Goal: Obtain resource: Download file/media

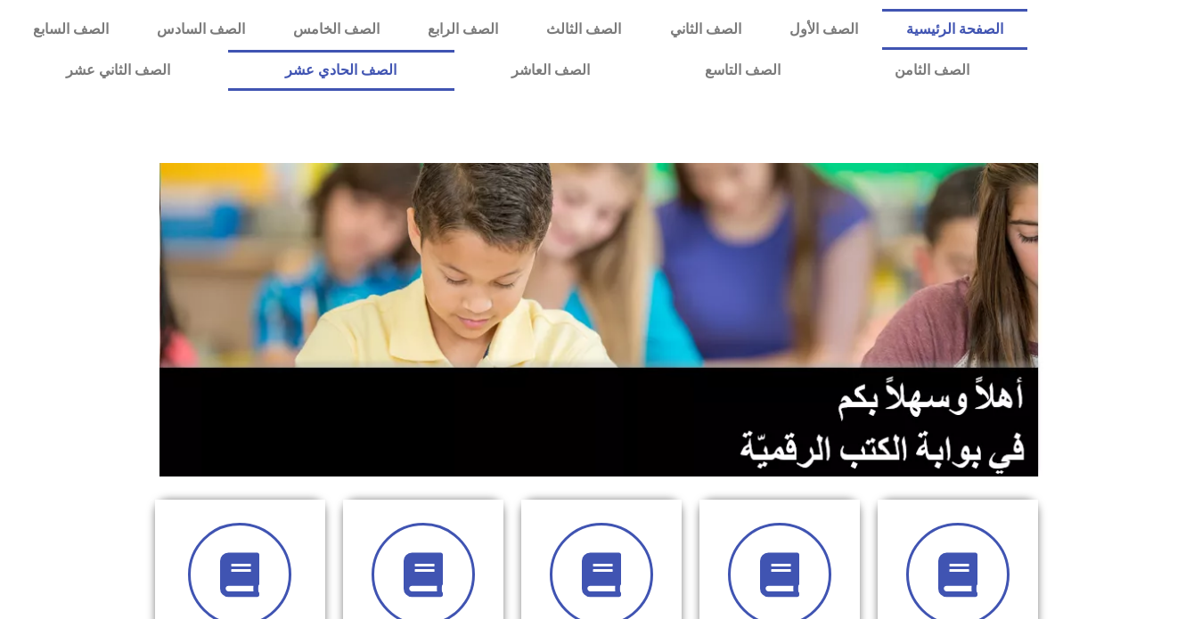
click at [454, 62] on link "الصف الحادي عشر" at bounding box center [341, 70] width 226 height 41
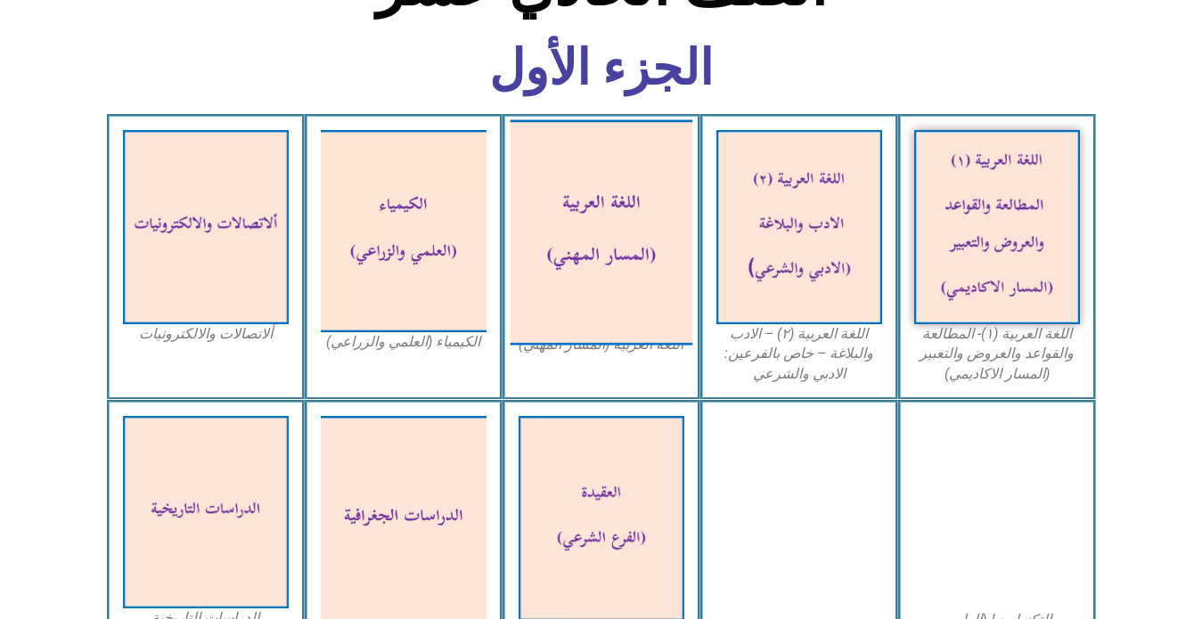
scroll to position [624, 0]
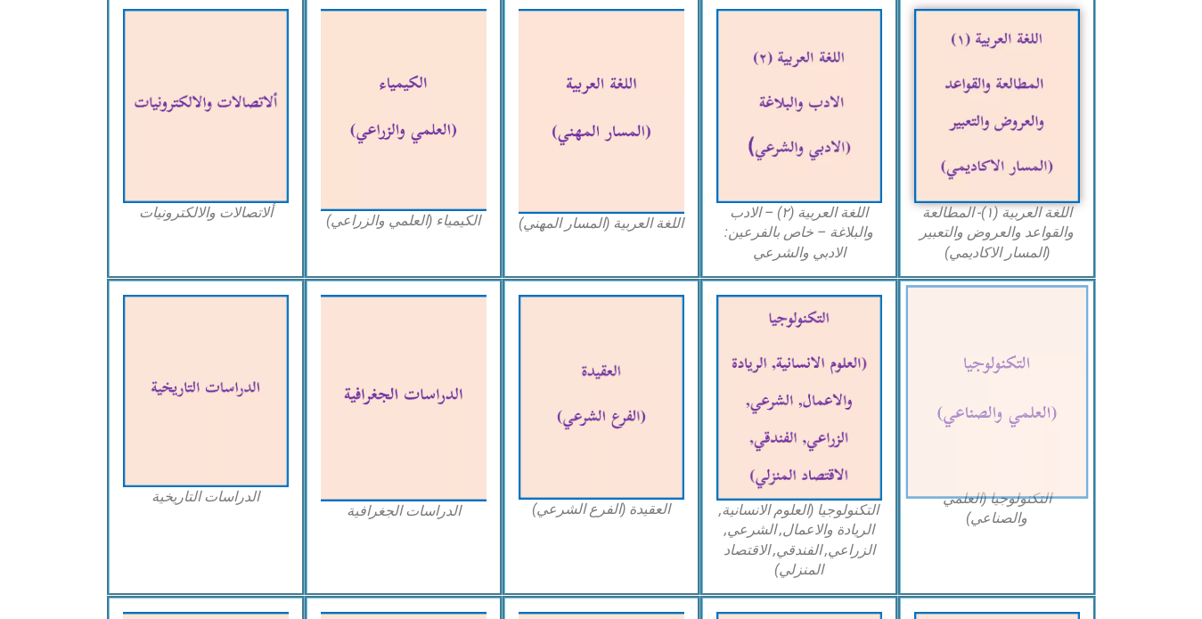
click at [1026, 401] on img at bounding box center [996, 392] width 183 height 214
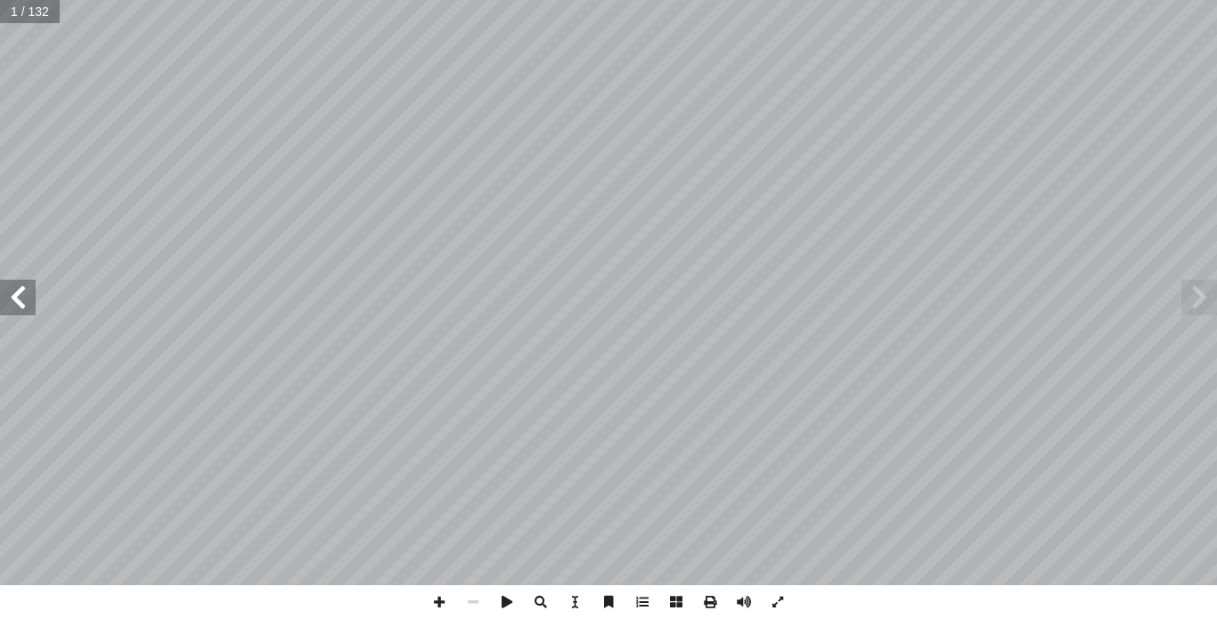
click at [17, 303] on span at bounding box center [18, 298] width 36 height 36
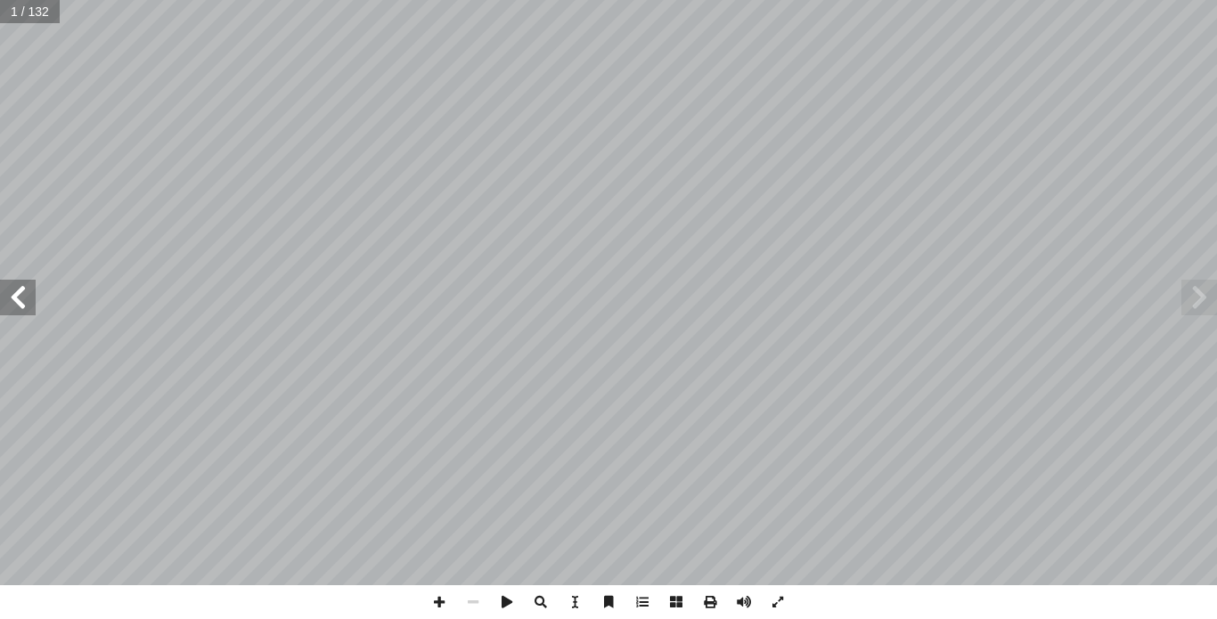
click at [17, 303] on span at bounding box center [18, 298] width 36 height 36
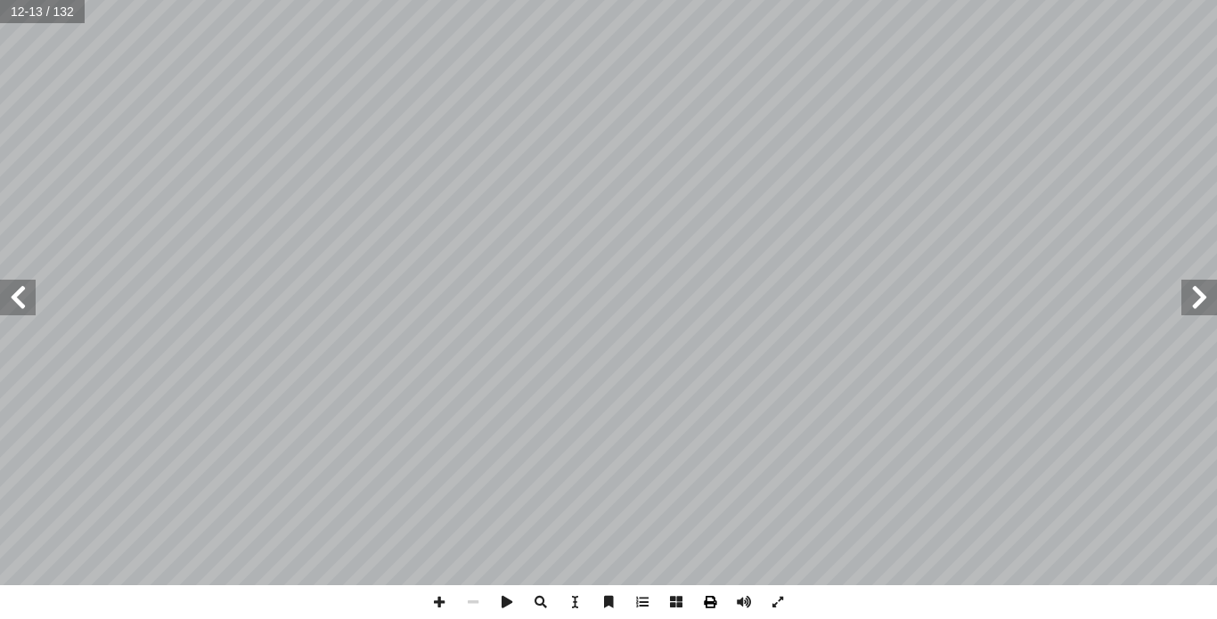
click at [706, 599] on span at bounding box center [710, 602] width 34 height 34
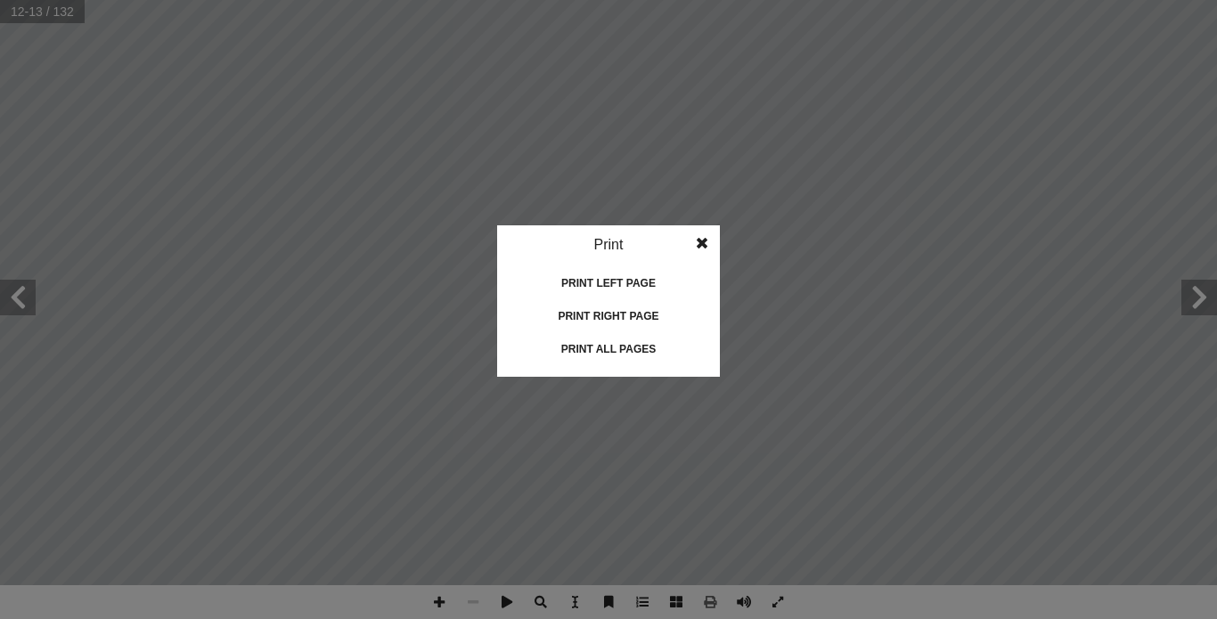
click at [596, 346] on div "Print all pages" at bounding box center [608, 349] width 178 height 29
